Goal: Task Accomplishment & Management: Manage account settings

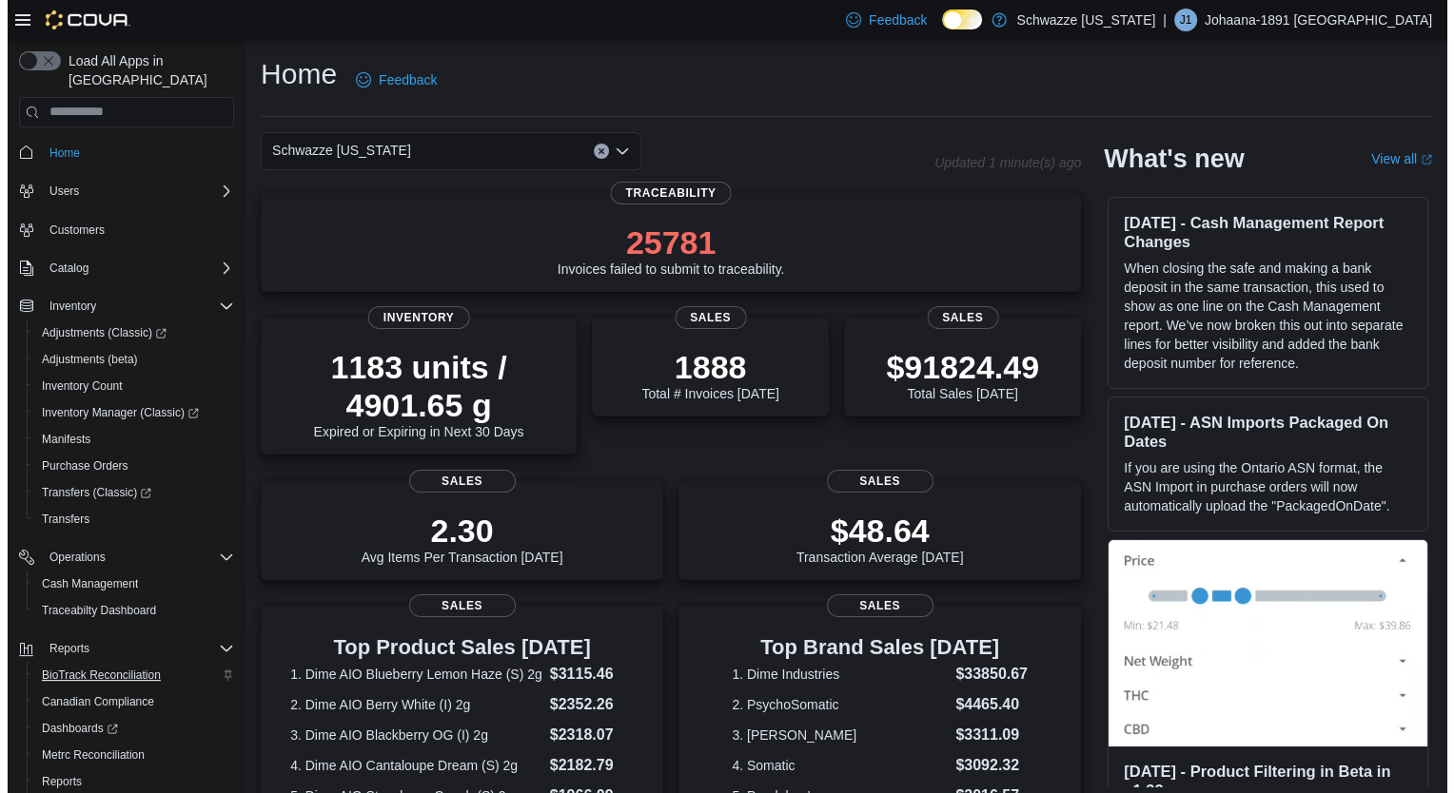
scroll to position [72, 0]
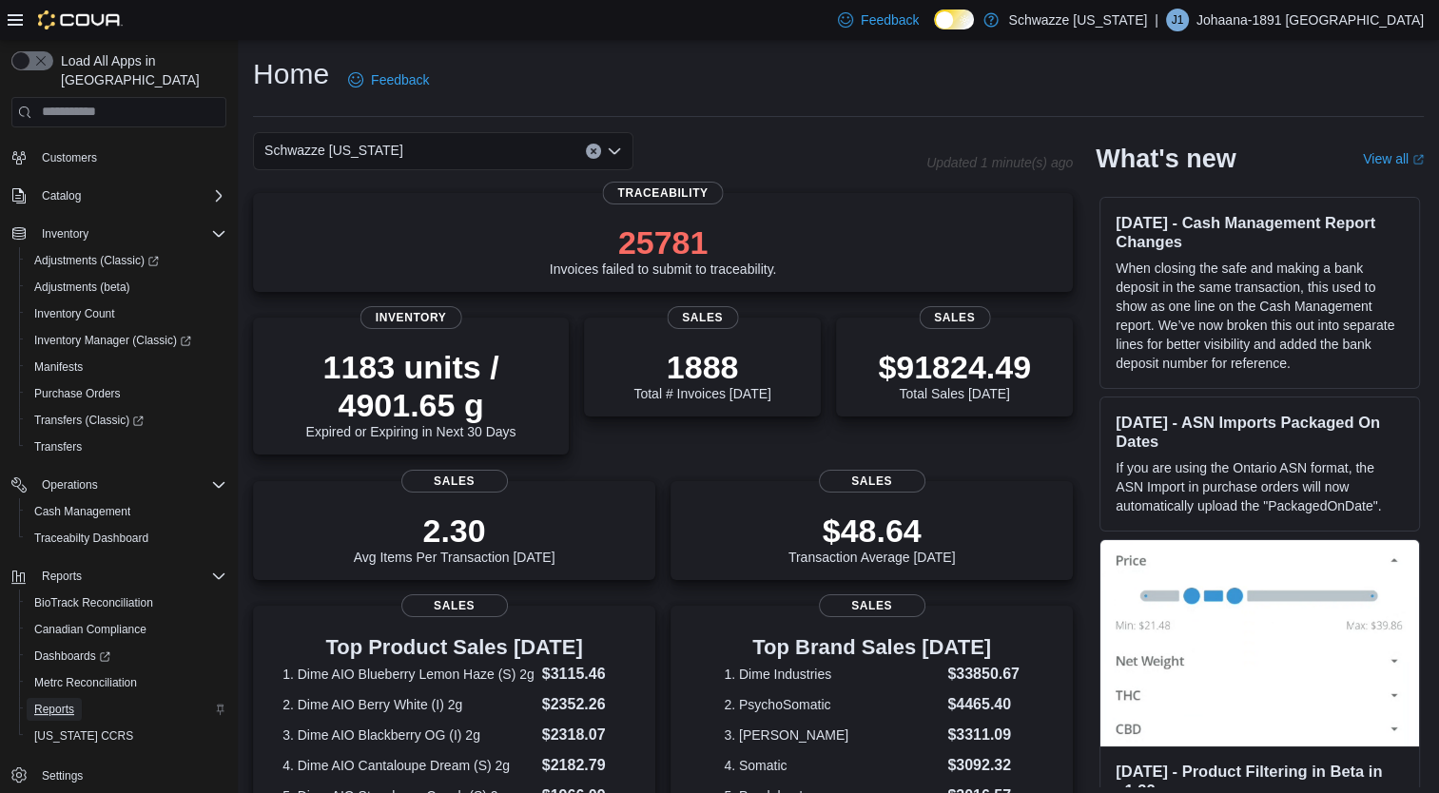
click at [49, 698] on span "Reports" at bounding box center [54, 709] width 40 height 23
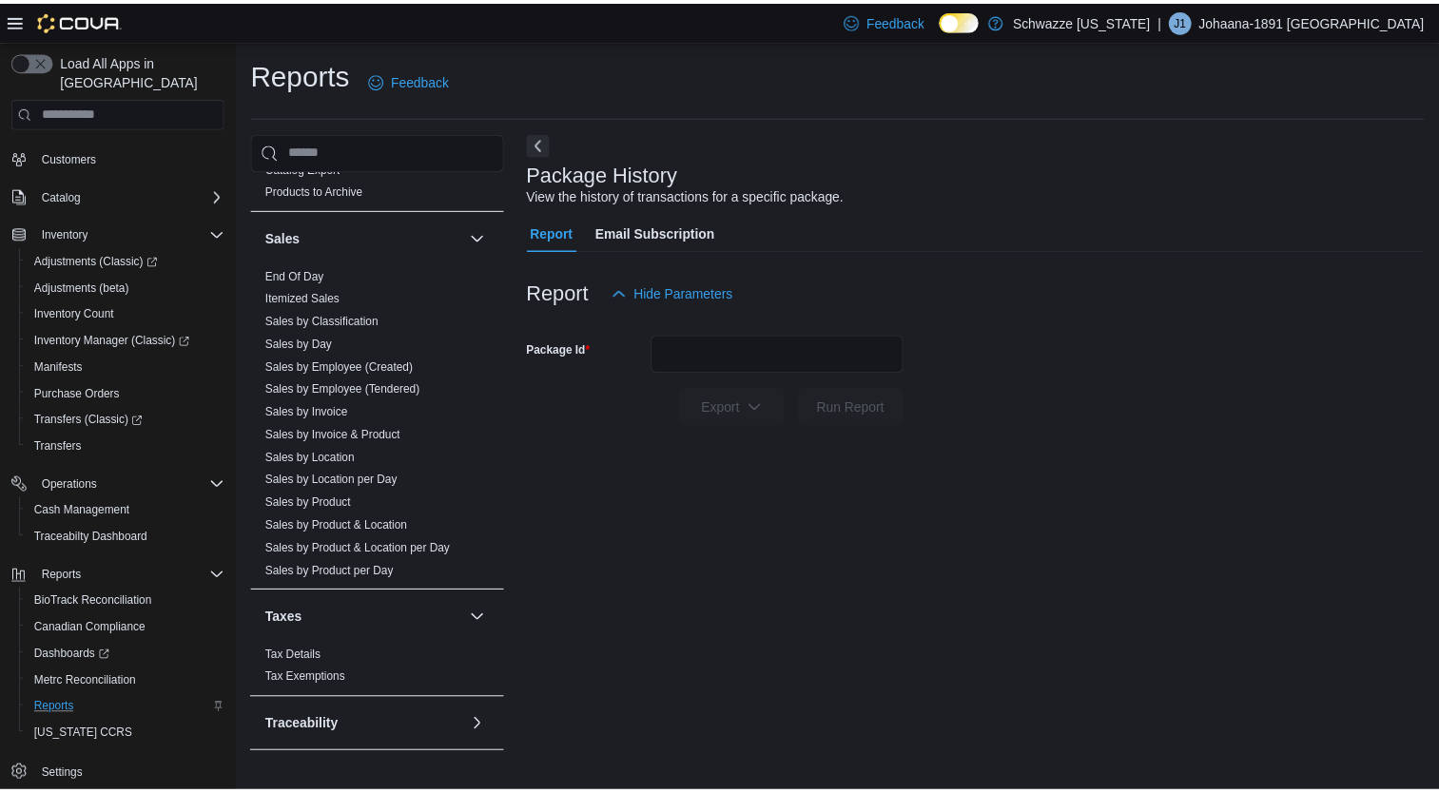
scroll to position [1290, 0]
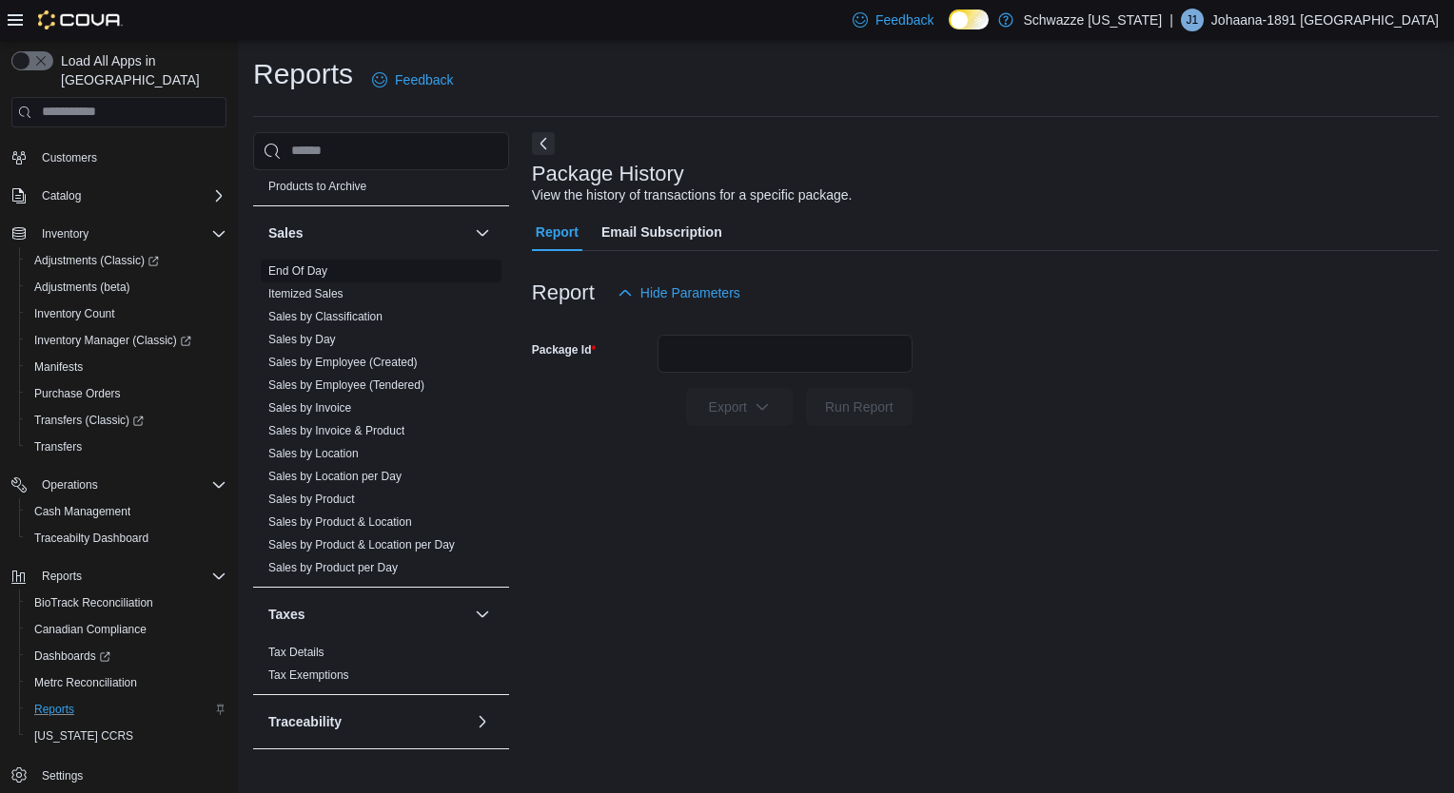
click at [295, 268] on link "End Of Day" at bounding box center [297, 270] width 59 height 13
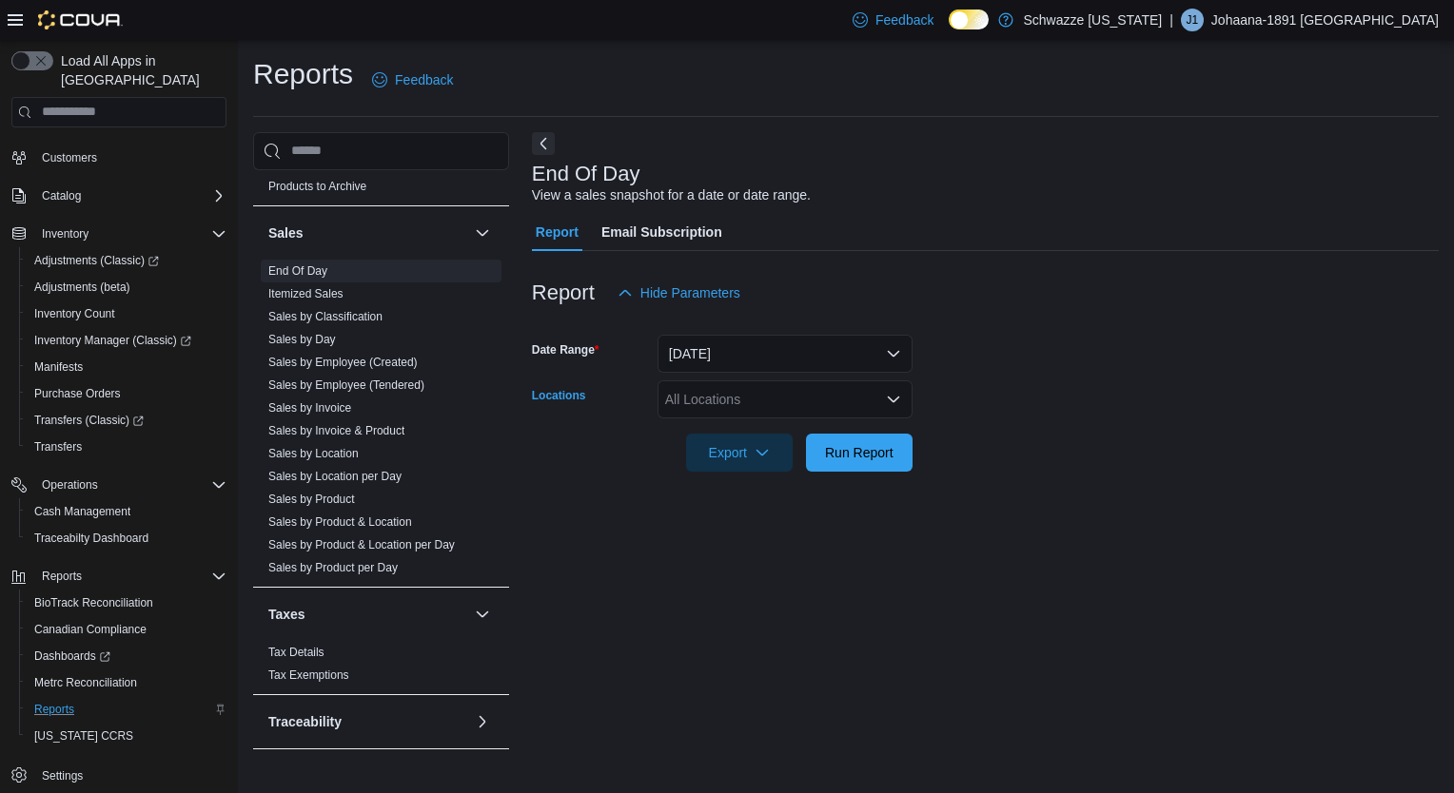
click at [723, 403] on div "All Locations" at bounding box center [784, 400] width 255 height 38
type input "***"
click at [752, 434] on span "RGO18 Carlsbad" at bounding box center [768, 431] width 102 height 19
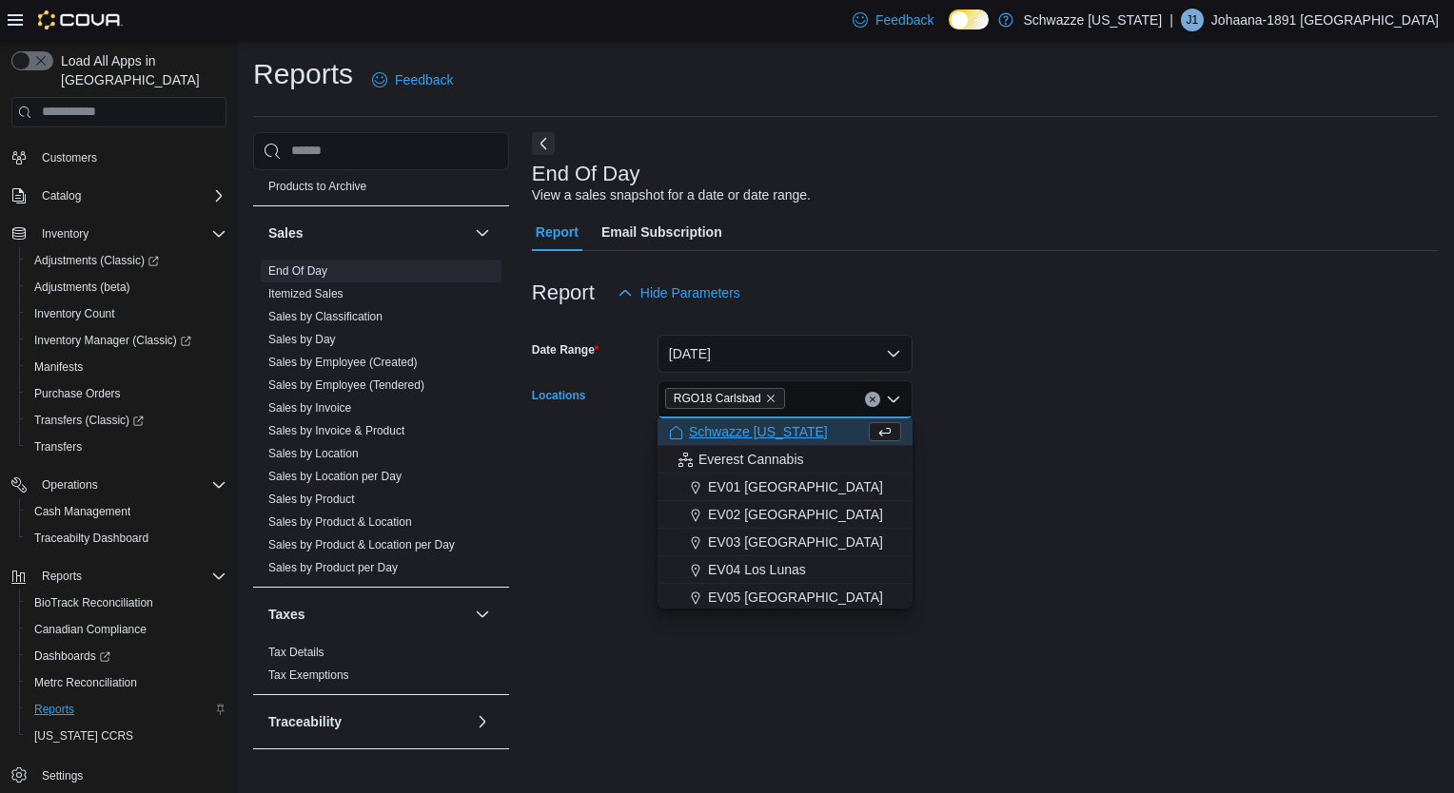
click at [1085, 399] on form "Date Range Today Locations RGO18 Carlsbad Combo box. Selected. RGO18 Carlsbad. …" at bounding box center [985, 392] width 907 height 160
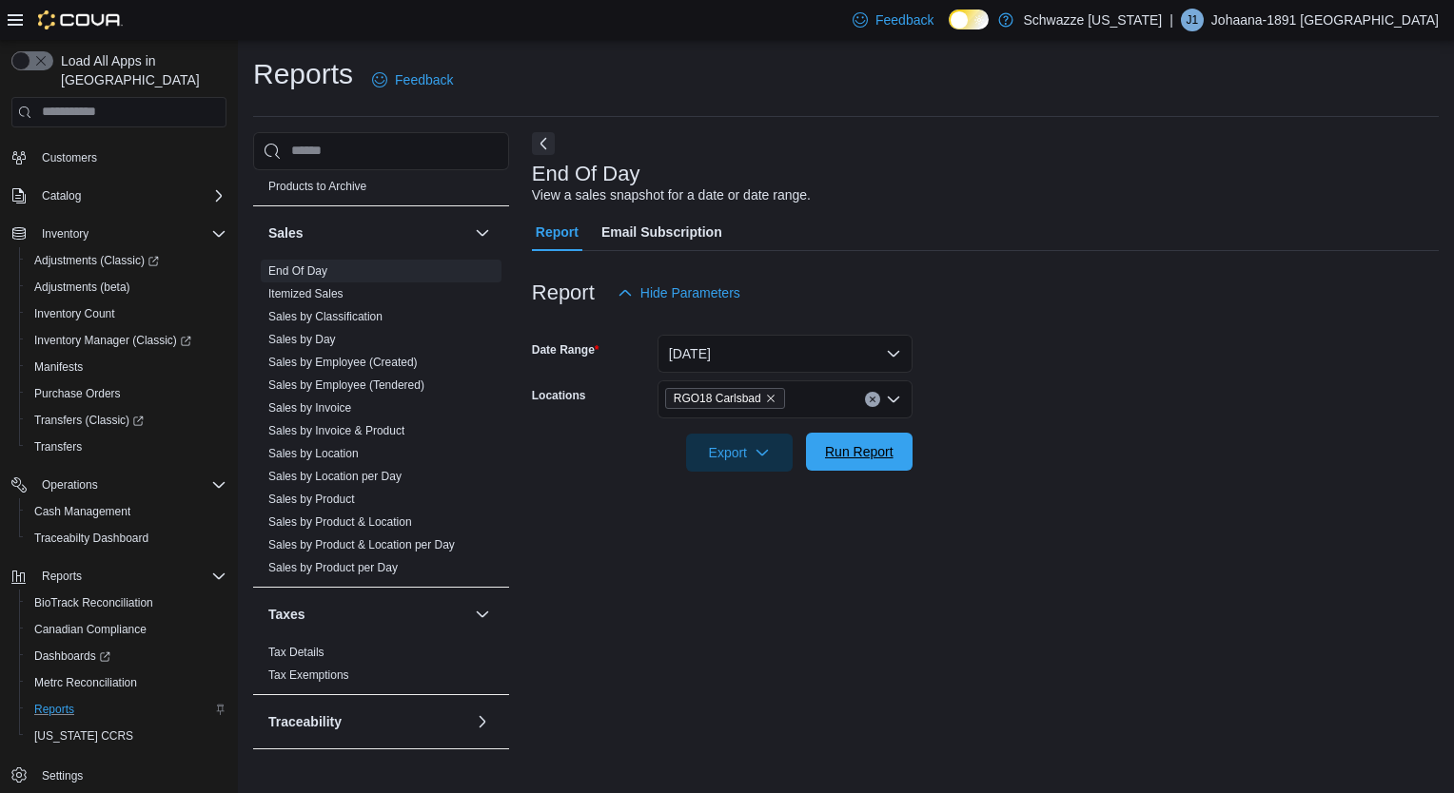
click at [832, 453] on span "Run Report" at bounding box center [859, 451] width 69 height 19
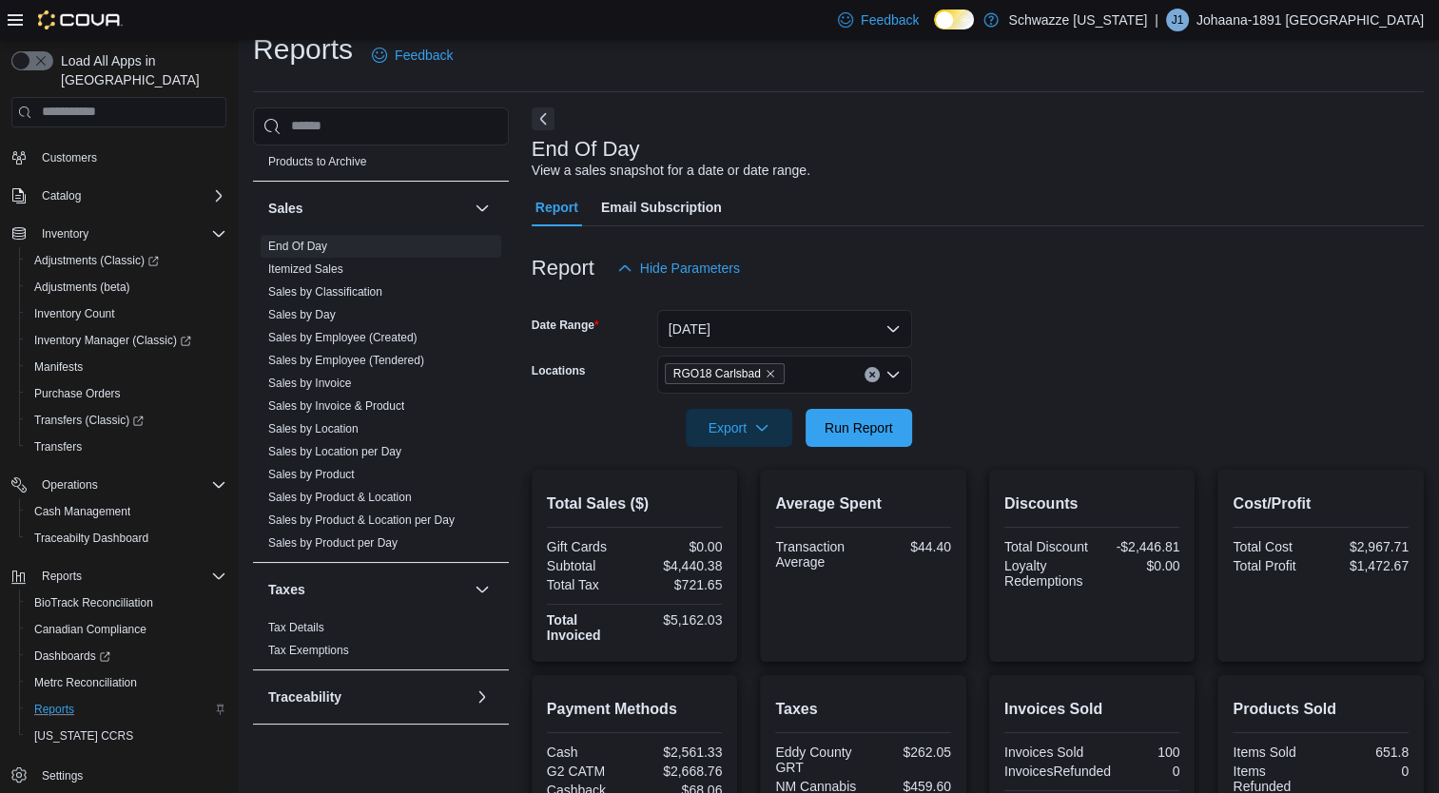
scroll to position [30, 0]
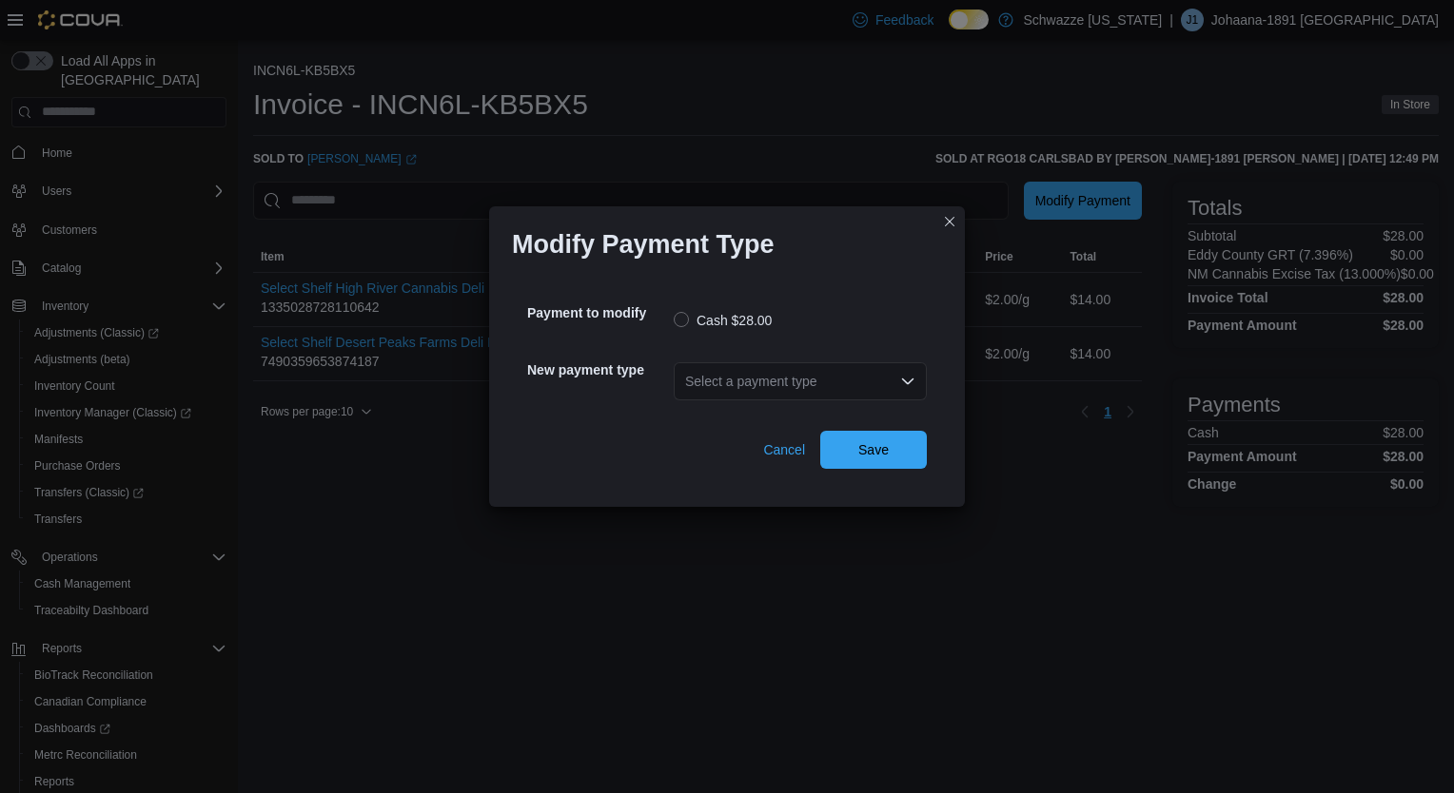
click at [824, 382] on div "Select a payment type" at bounding box center [800, 381] width 253 height 38
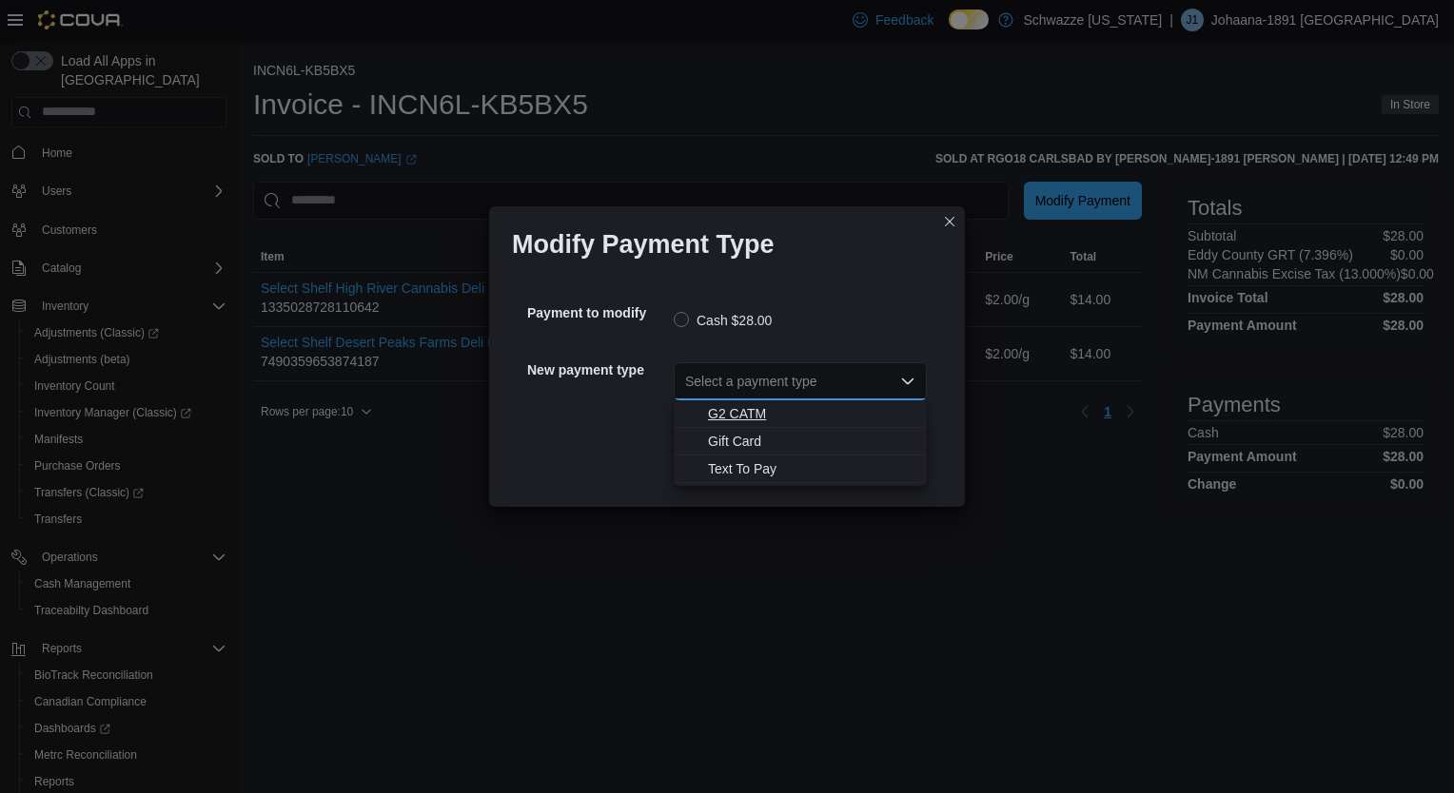
click at [723, 419] on span "G2 CATM" at bounding box center [811, 413] width 207 height 19
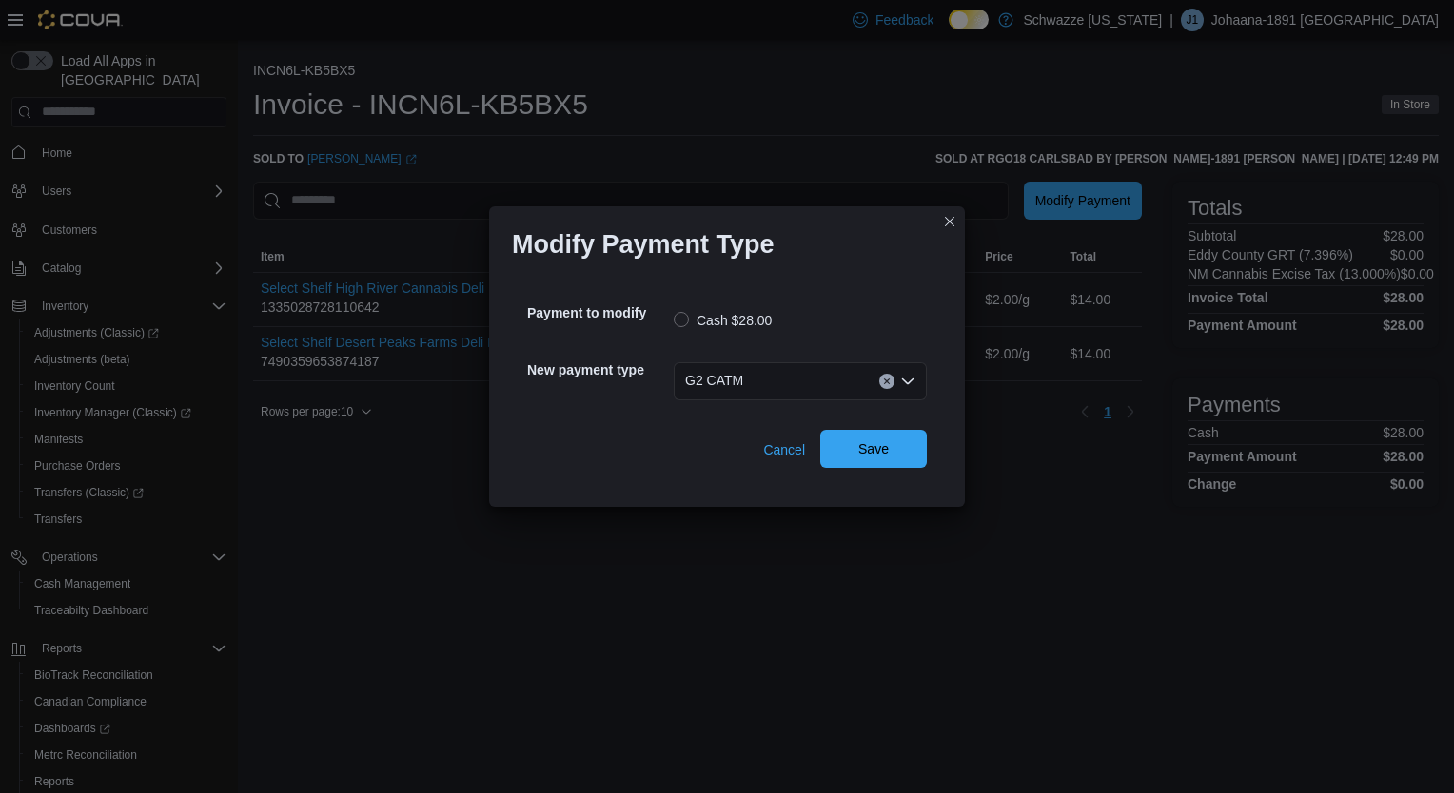
click at [875, 443] on span "Save" at bounding box center [873, 449] width 30 height 19
click at [715, 388] on div "Select a payment type" at bounding box center [800, 381] width 253 height 38
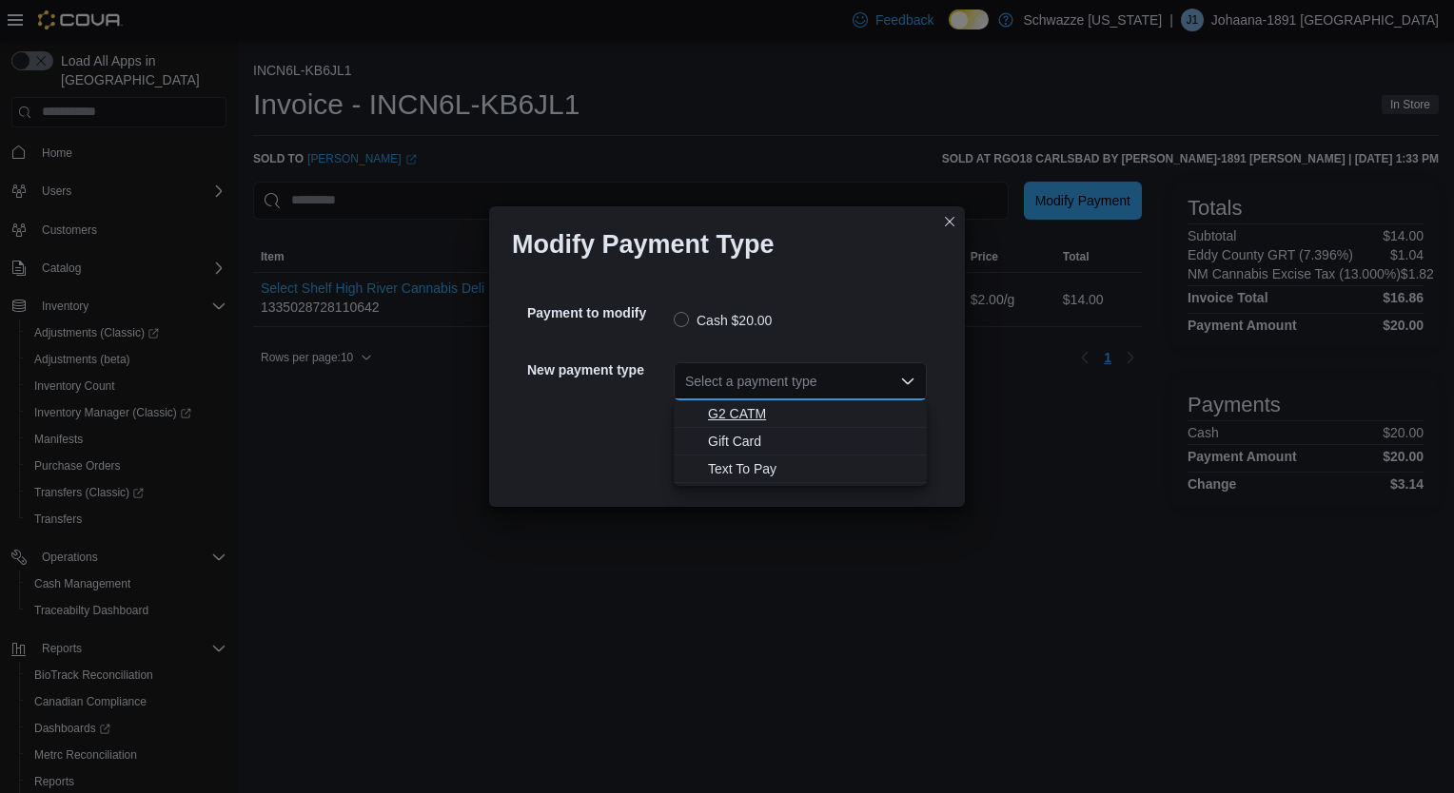
click at [728, 410] on span "G2 CATM" at bounding box center [811, 413] width 207 height 19
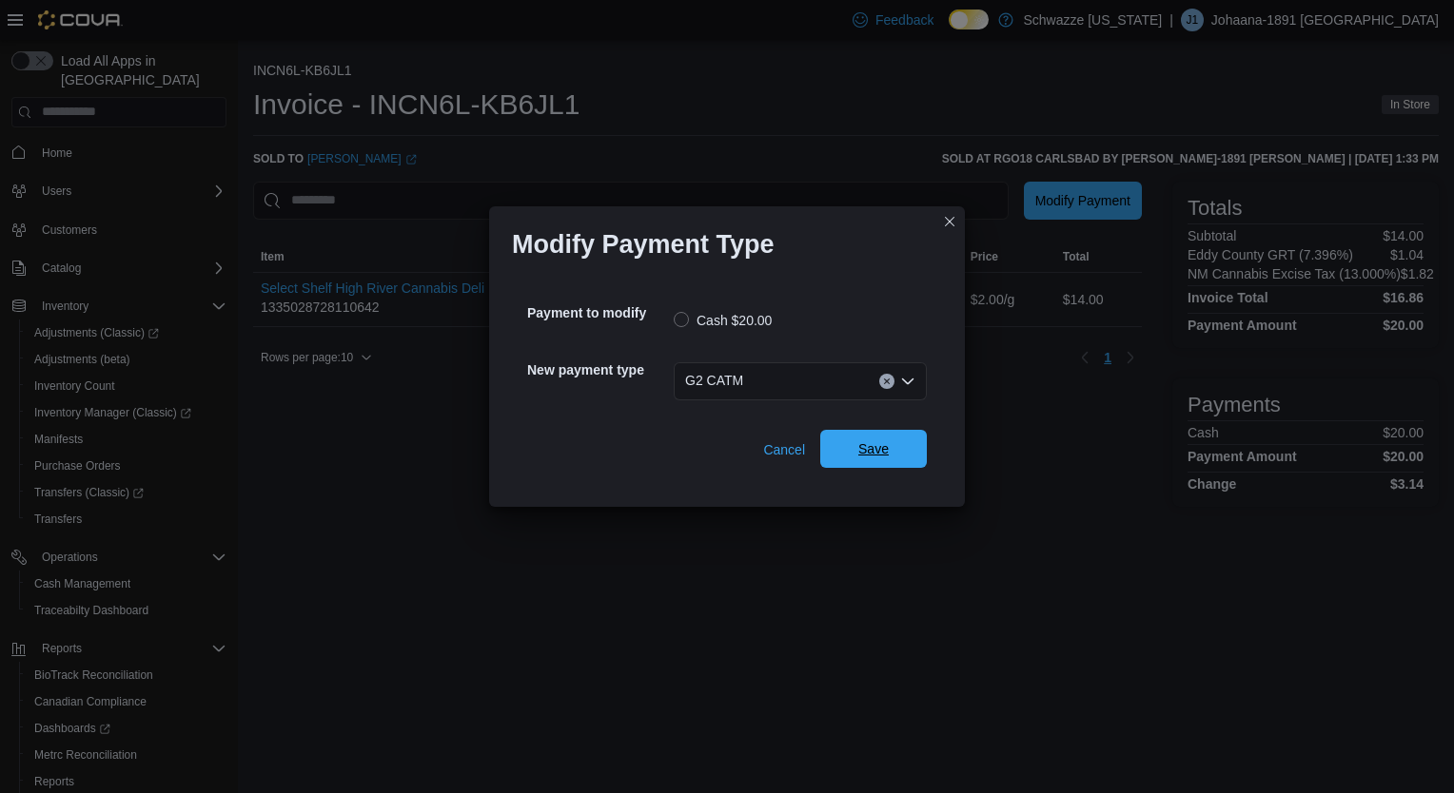
click at [866, 451] on span "Save" at bounding box center [873, 449] width 30 height 19
click at [841, 394] on div "Select a payment type" at bounding box center [800, 381] width 253 height 38
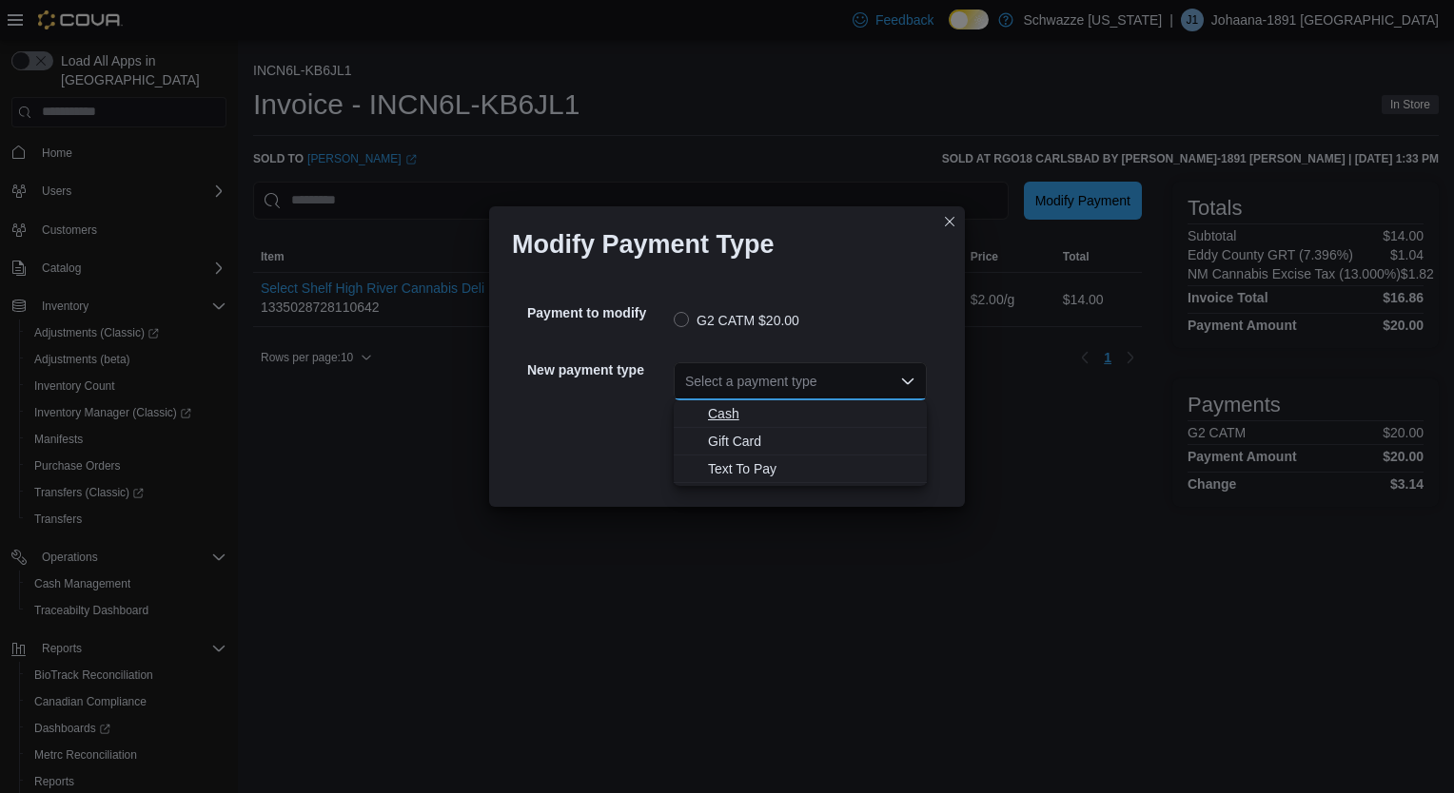
click at [730, 418] on span "Cash" at bounding box center [811, 413] width 207 height 19
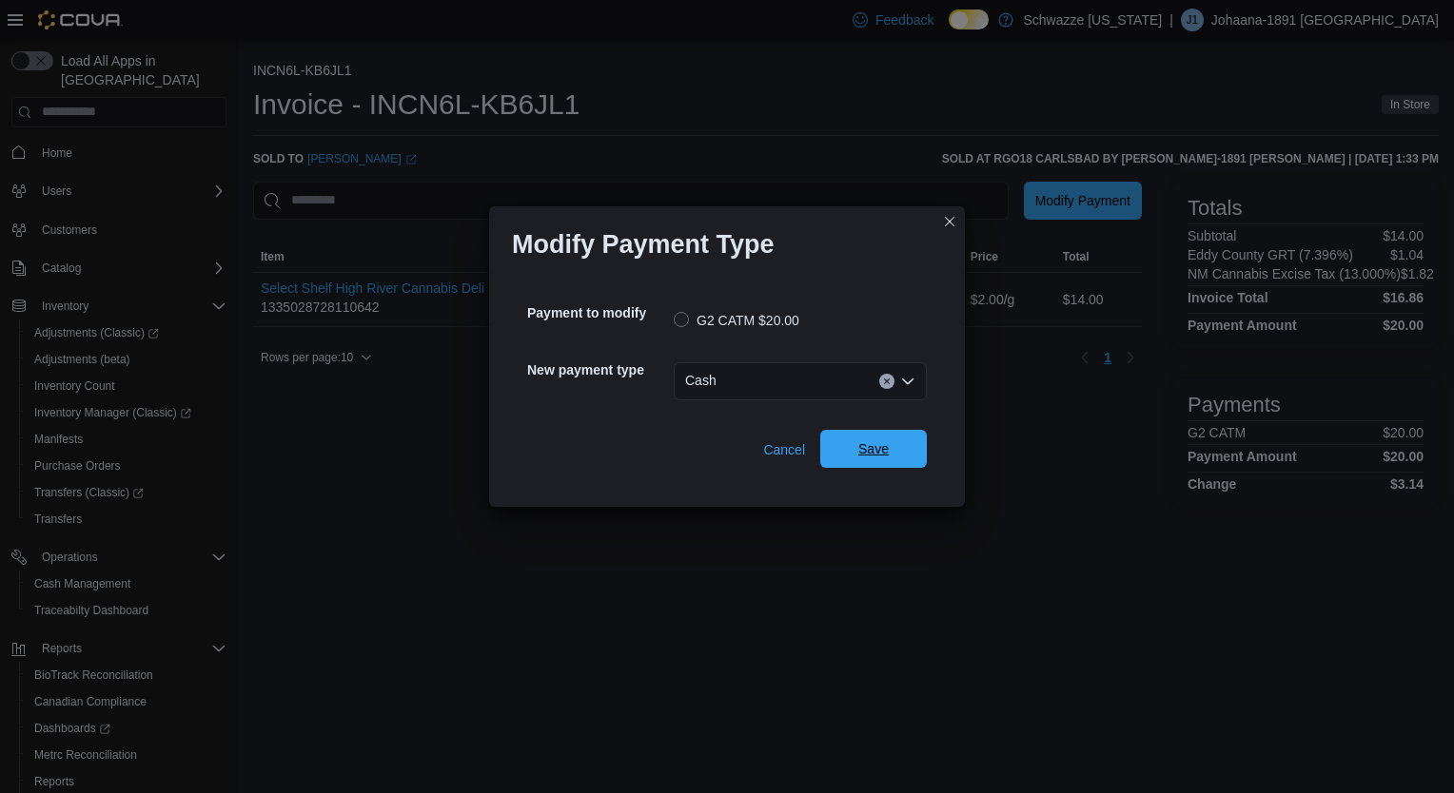
click at [868, 440] on span "Save" at bounding box center [874, 449] width 84 height 38
